Goal: Task Accomplishment & Management: Manage account settings

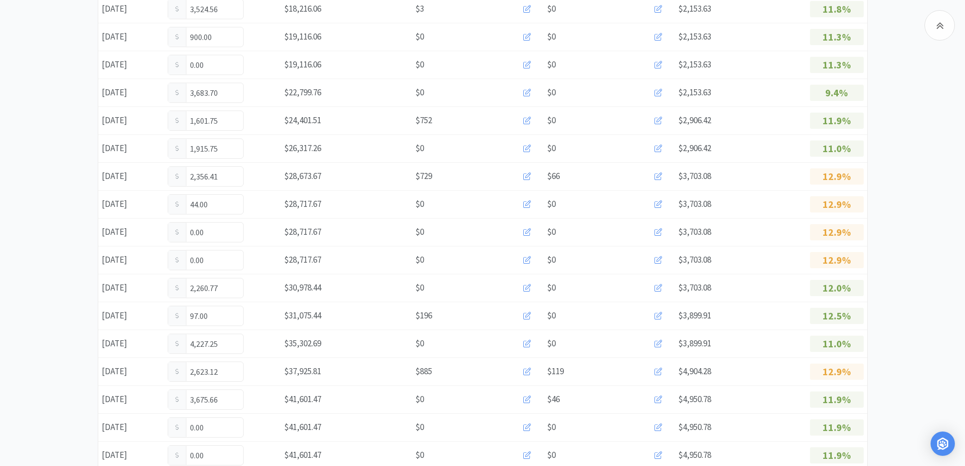
scroll to position [584, 0]
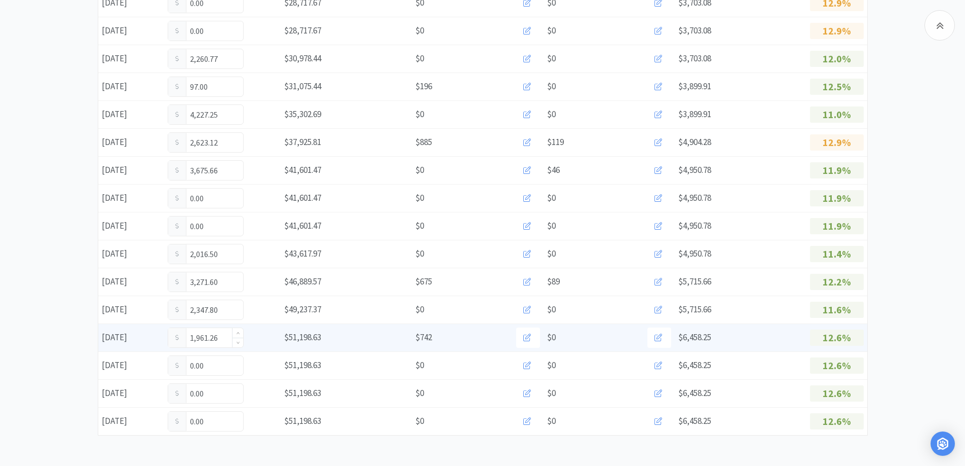
click at [221, 337] on input "1,961.26" at bounding box center [205, 337] width 75 height 19
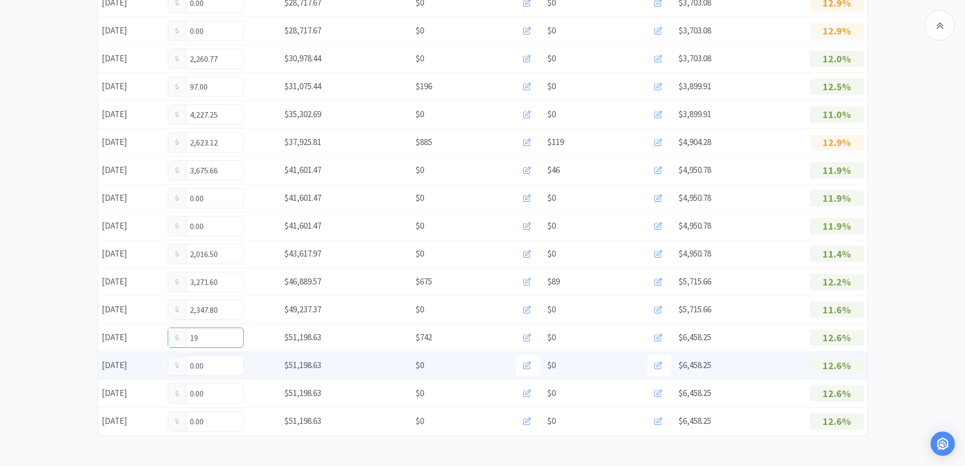
type input "1"
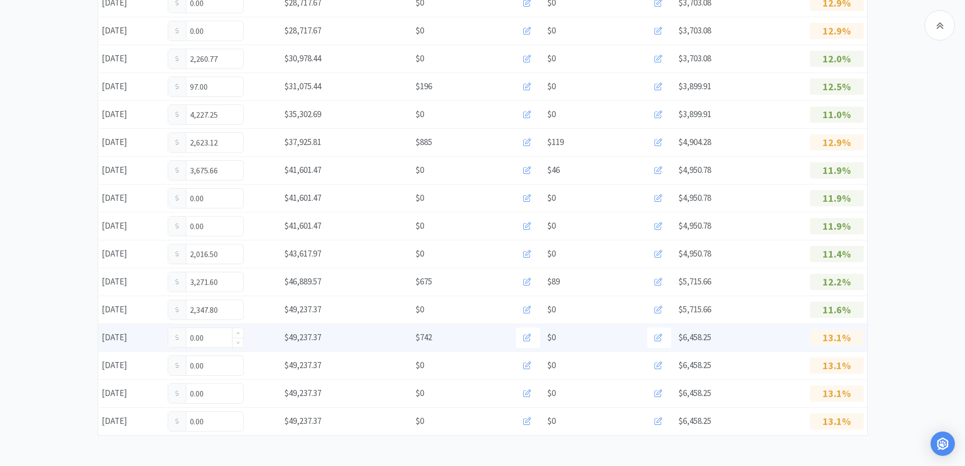
click at [221, 336] on input "0.00" at bounding box center [205, 337] width 75 height 19
type input "0"
type input "2,107.76"
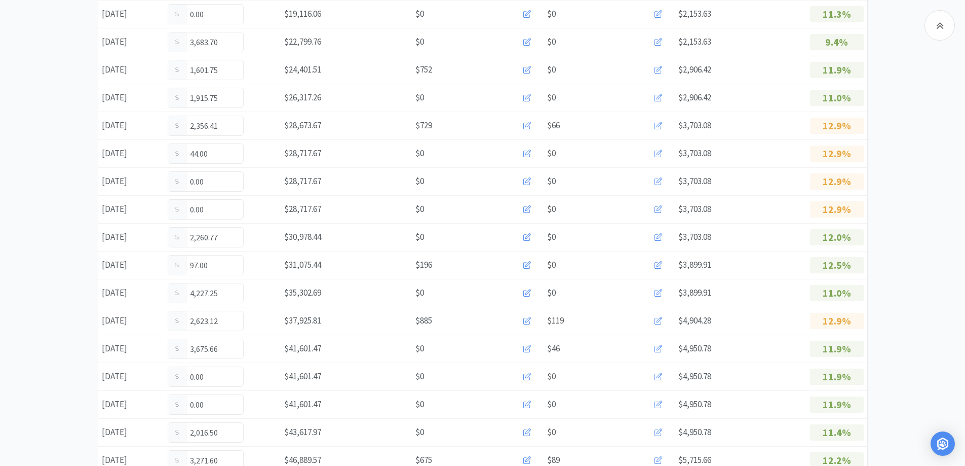
scroll to position [584, 0]
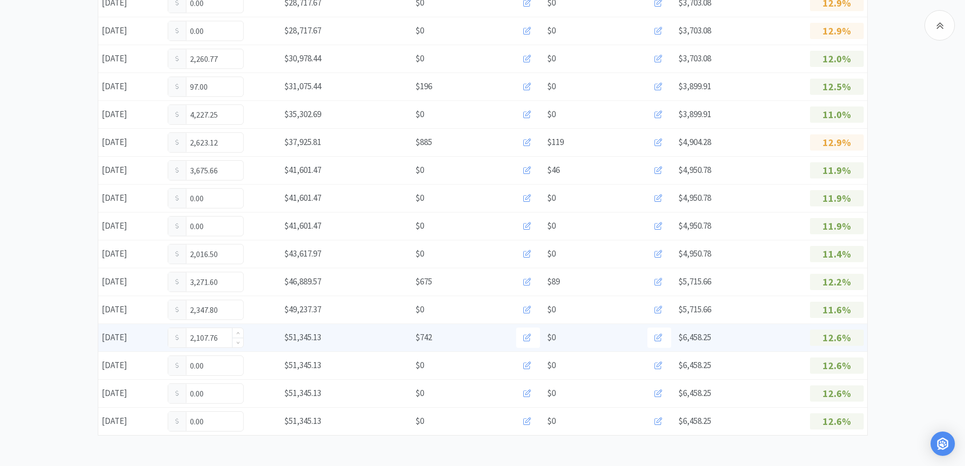
click at [223, 337] on input "2,107.76" at bounding box center [205, 337] width 75 height 19
type input "2,173.20"
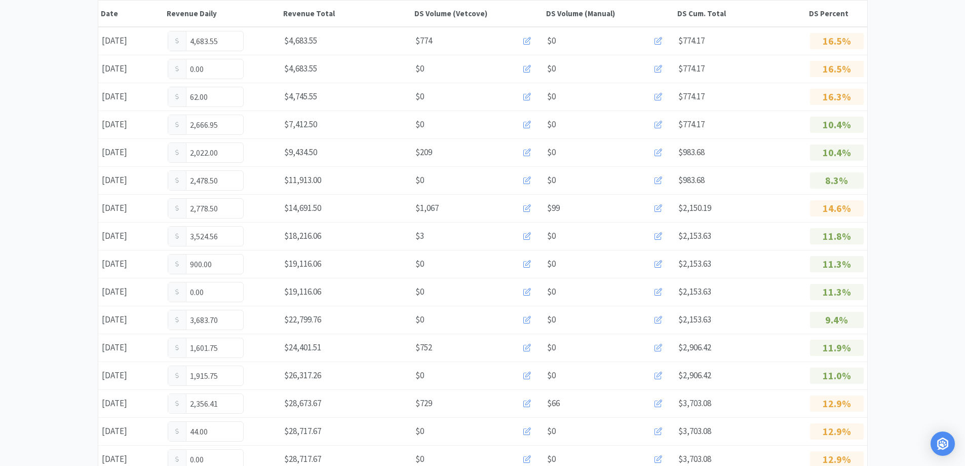
scroll to position [0, 0]
